Goal: Information Seeking & Learning: Learn about a topic

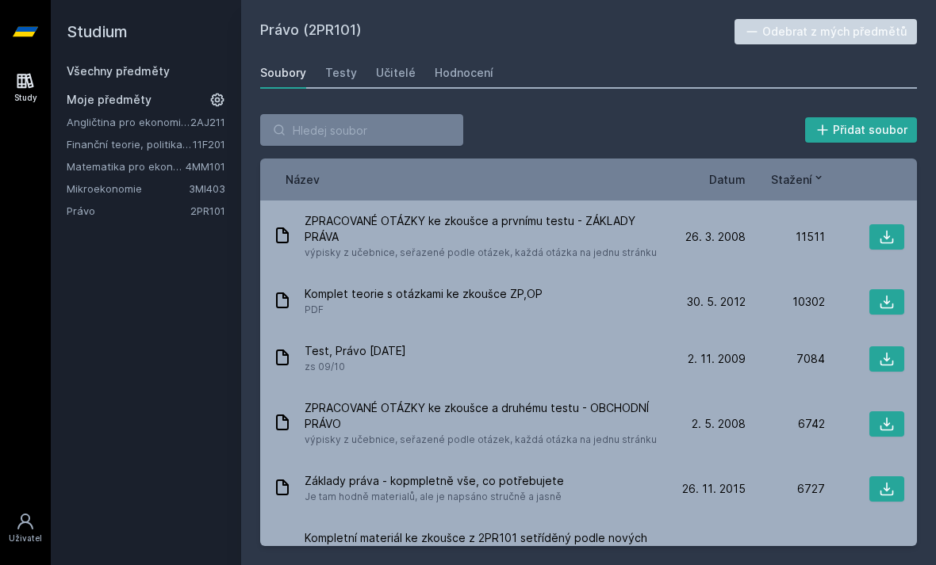
click at [159, 211] on link "Právo" at bounding box center [129, 211] width 124 height 16
click at [111, 207] on link "Právo" at bounding box center [129, 211] width 124 height 16
click at [93, 210] on link "Právo" at bounding box center [129, 211] width 124 height 16
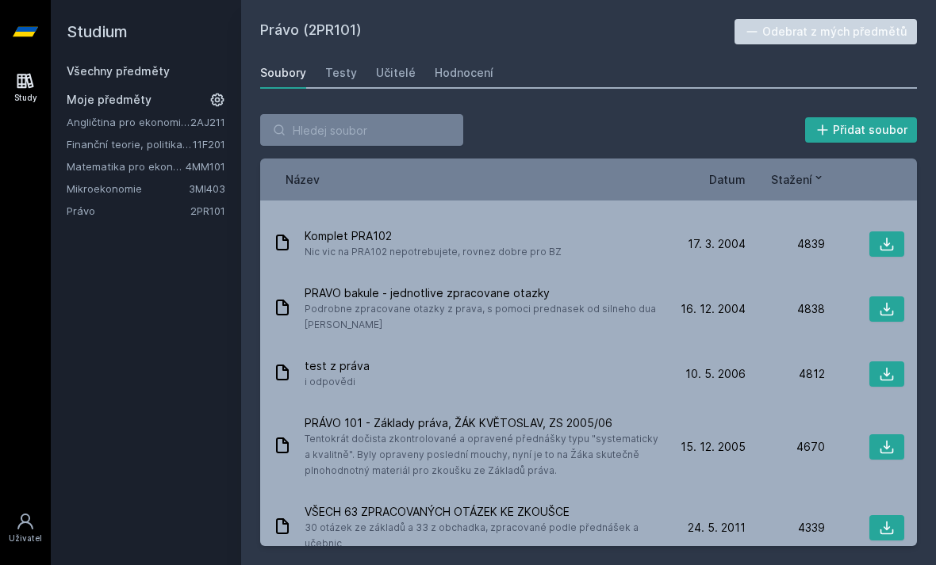
scroll to position [579, 0]
click at [315, 130] on input "search" at bounding box center [361, 130] width 203 height 32
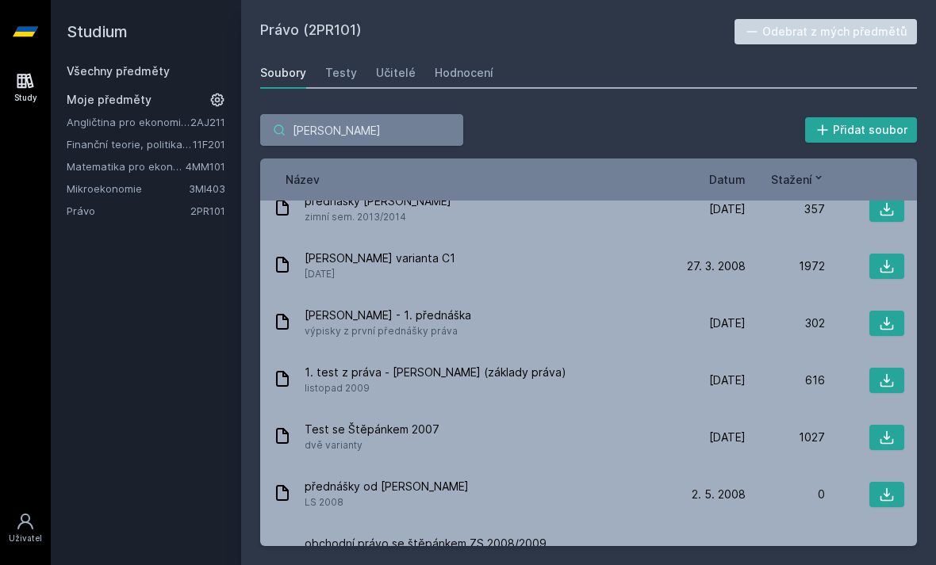
scroll to position [247, 0]
type input "[PERSON_NAME]"
click at [305, 316] on span "[PERSON_NAME] - 1. přednáška" at bounding box center [388, 317] width 167 height 16
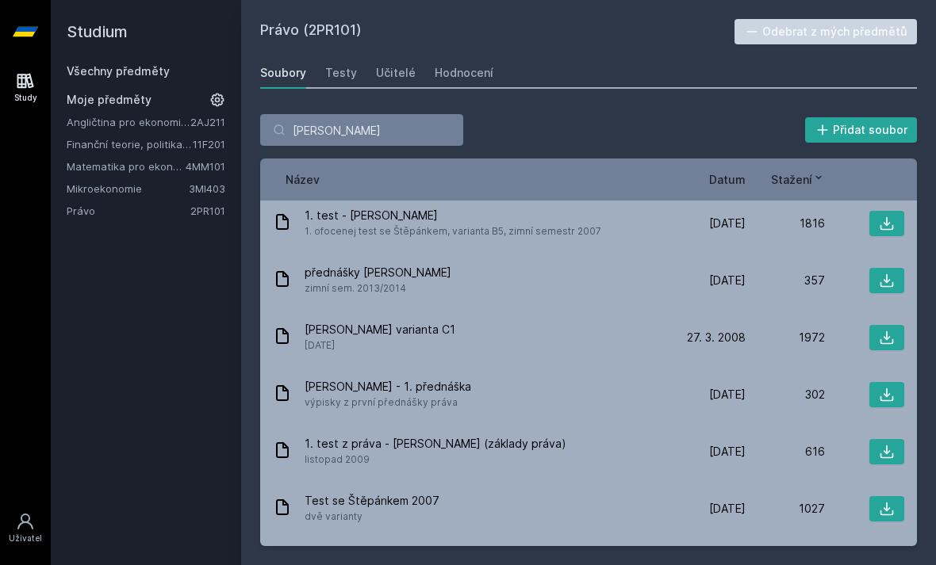
scroll to position [176, 0]
click at [314, 437] on span "1. test z práva - [PERSON_NAME] (základy práva)" at bounding box center [436, 445] width 262 height 16
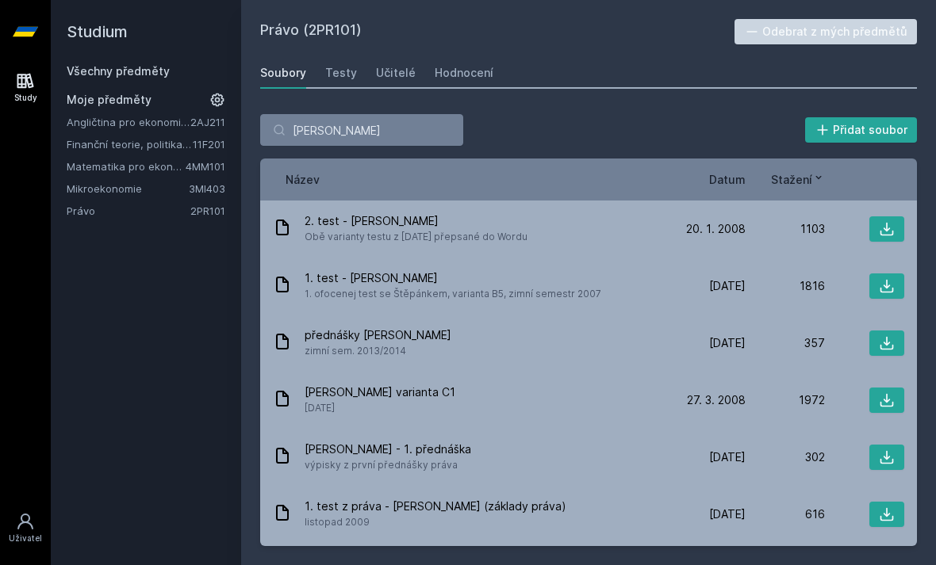
scroll to position [113, 0]
click at [881, 450] on icon at bounding box center [887, 458] width 16 height 16
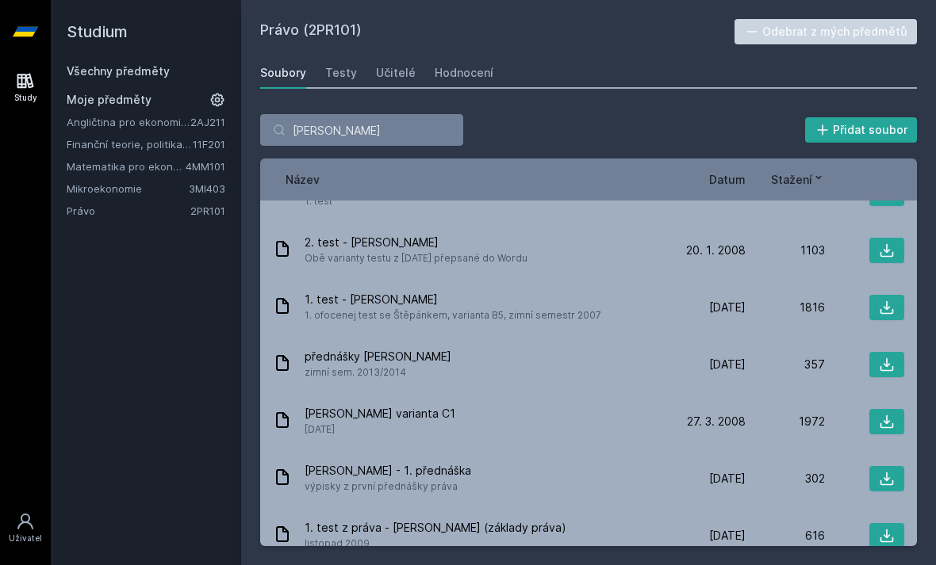
scroll to position [95, 0]
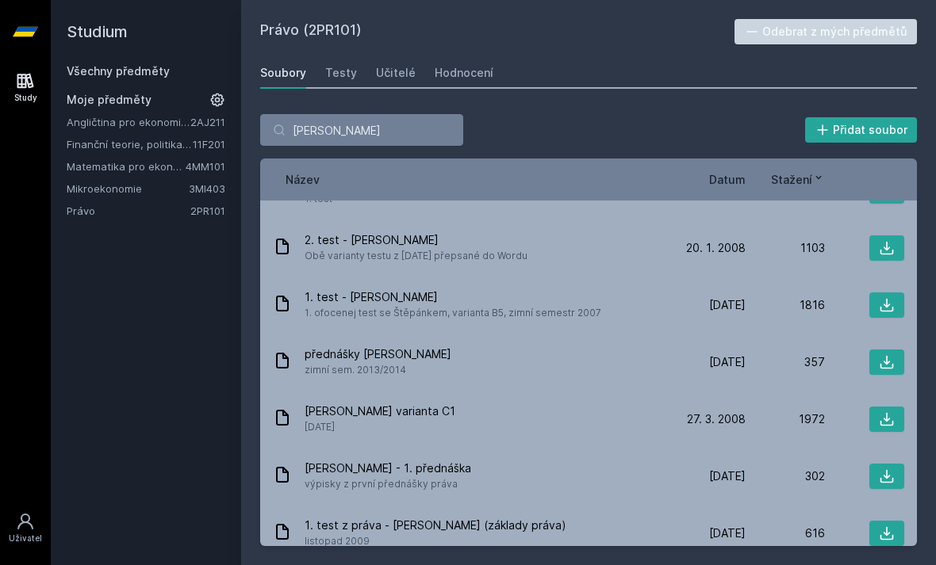
click at [332, 347] on span "přednášky [PERSON_NAME]" at bounding box center [378, 355] width 147 height 16
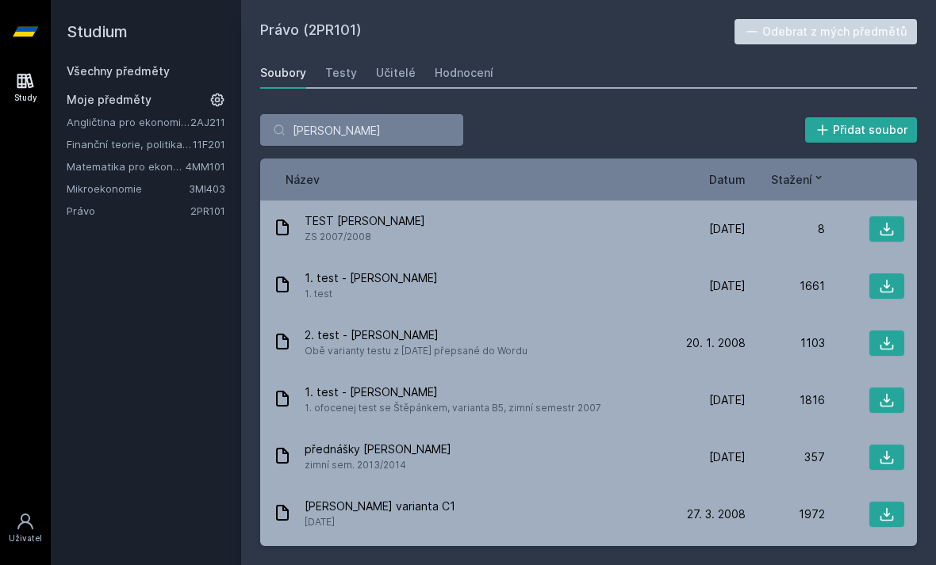
scroll to position [0, 0]
click at [116, 181] on link "Mikroekonomie" at bounding box center [128, 189] width 122 height 16
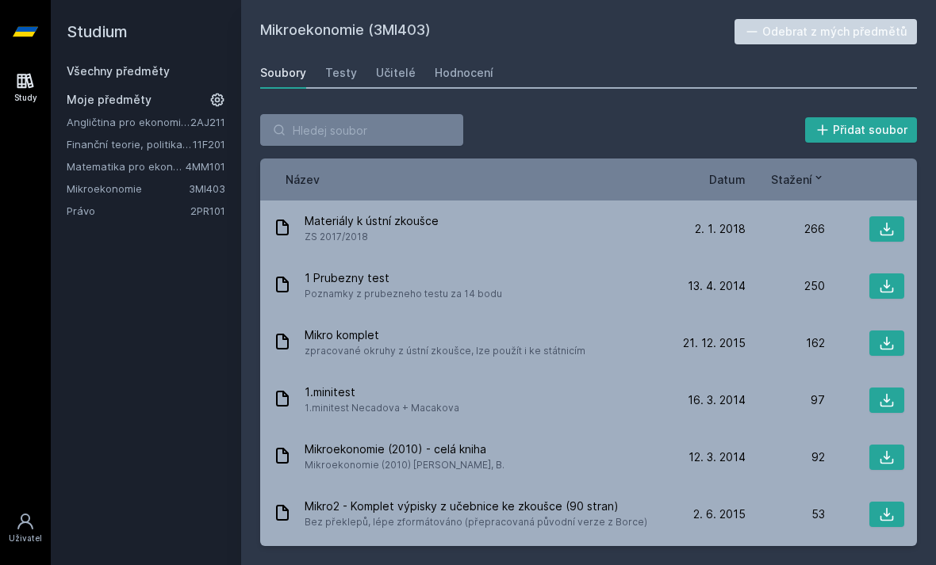
click at [118, 181] on link "Mikroekonomie" at bounding box center [128, 189] width 122 height 16
click at [115, 181] on link "Mikroekonomie" at bounding box center [128, 189] width 122 height 16
click at [125, 181] on link "Mikroekonomie" at bounding box center [128, 189] width 122 height 16
click at [112, 159] on link "Matematika pro ekonomy" at bounding box center [126, 167] width 119 height 16
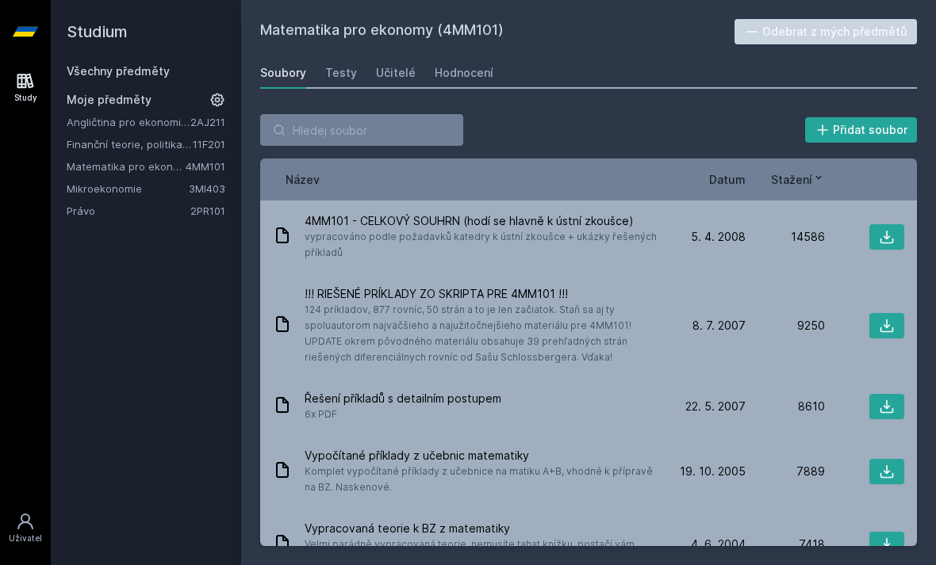
click at [93, 114] on link "Angličtina pro ekonomická studia 1 (B2/C1)" at bounding box center [129, 122] width 124 height 16
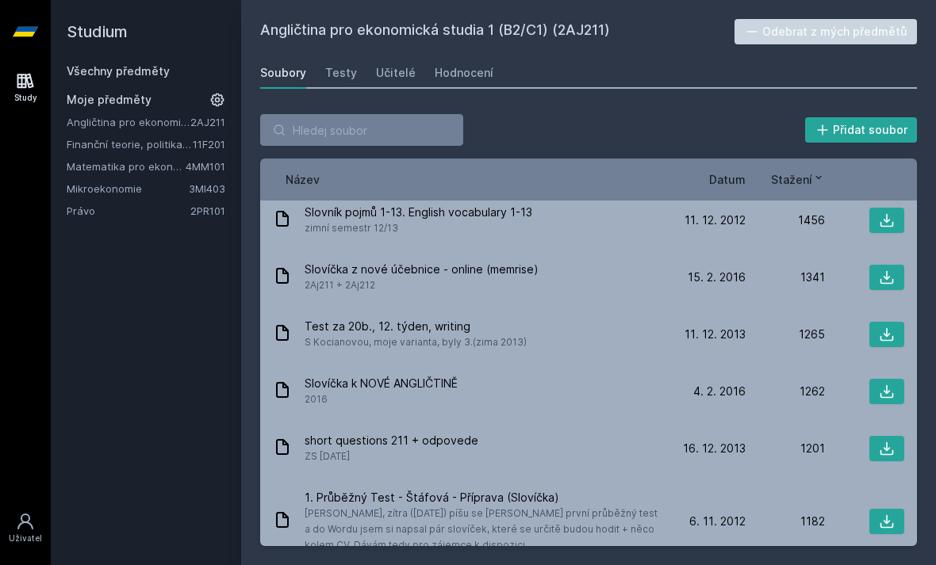
scroll to position [525, 0]
click at [141, 136] on link "Finanční teorie, politika a instituce" at bounding box center [130, 144] width 126 height 16
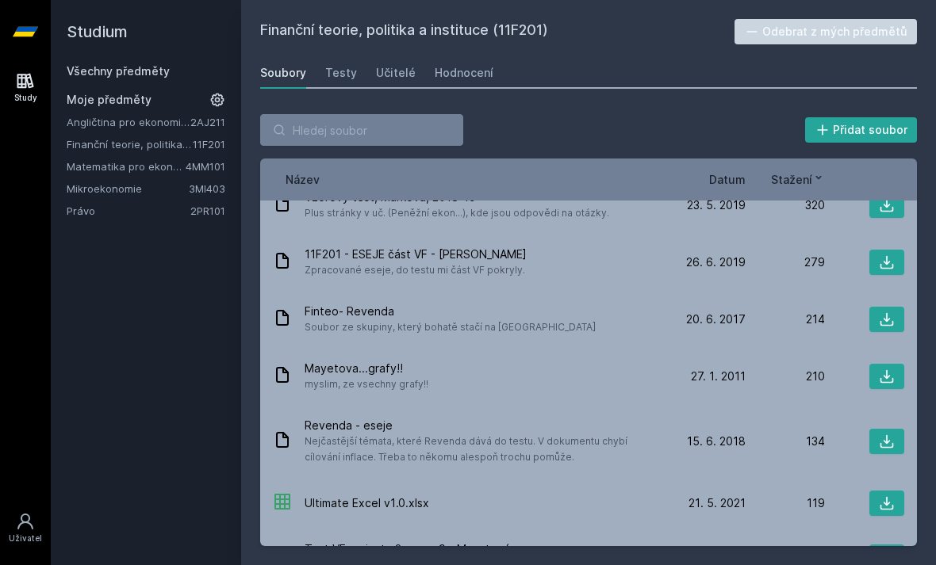
click at [136, 136] on link "Finanční teorie, politika a instituce" at bounding box center [130, 144] width 126 height 16
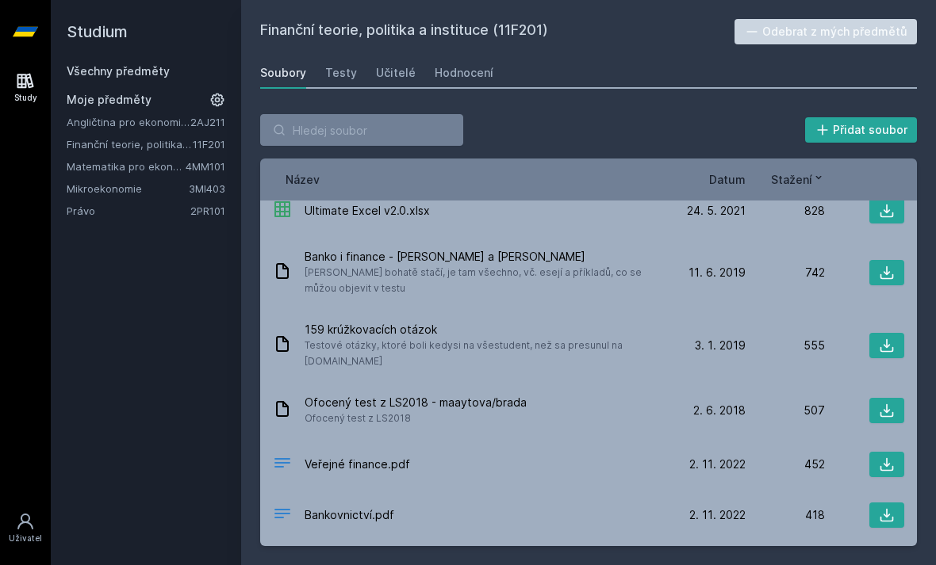
scroll to position [171, 0]
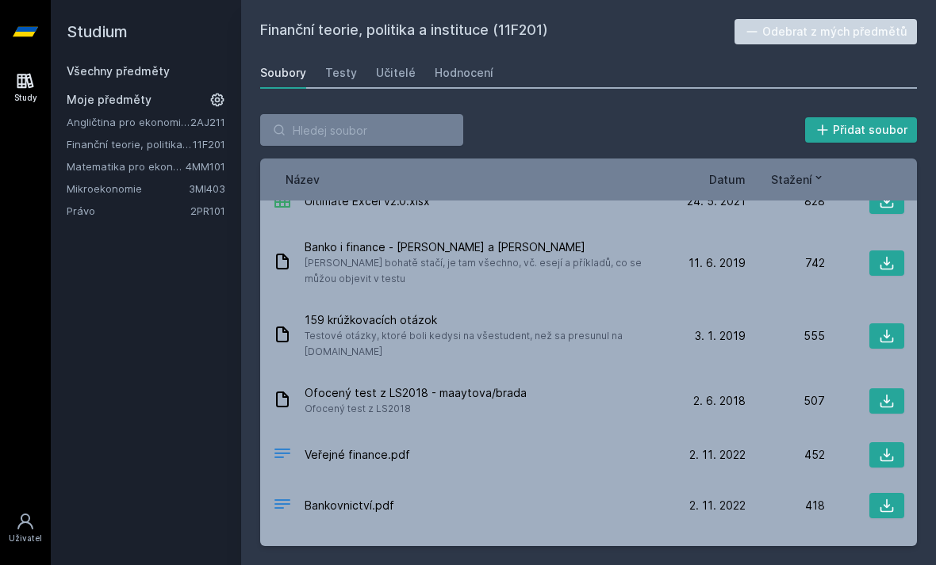
click at [343, 255] on span "[PERSON_NAME] bohatě stačí, je tam všechno, vč. esejí a příkladů, co se můžou o…" at bounding box center [482, 271] width 355 height 32
click at [880, 257] on icon at bounding box center [886, 263] width 13 height 13
